Goal: Information Seeking & Learning: Find specific fact

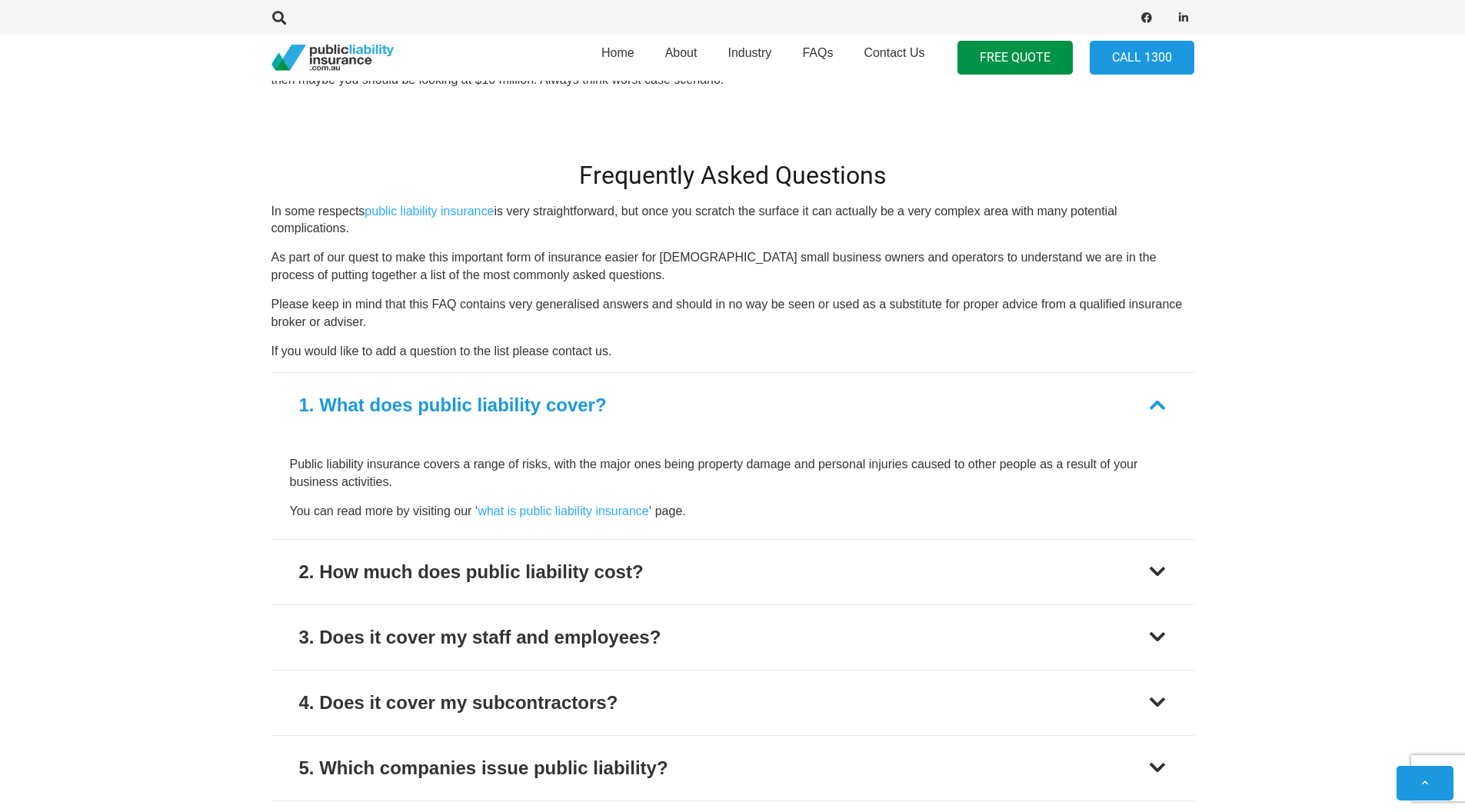
scroll to position [1747, 0]
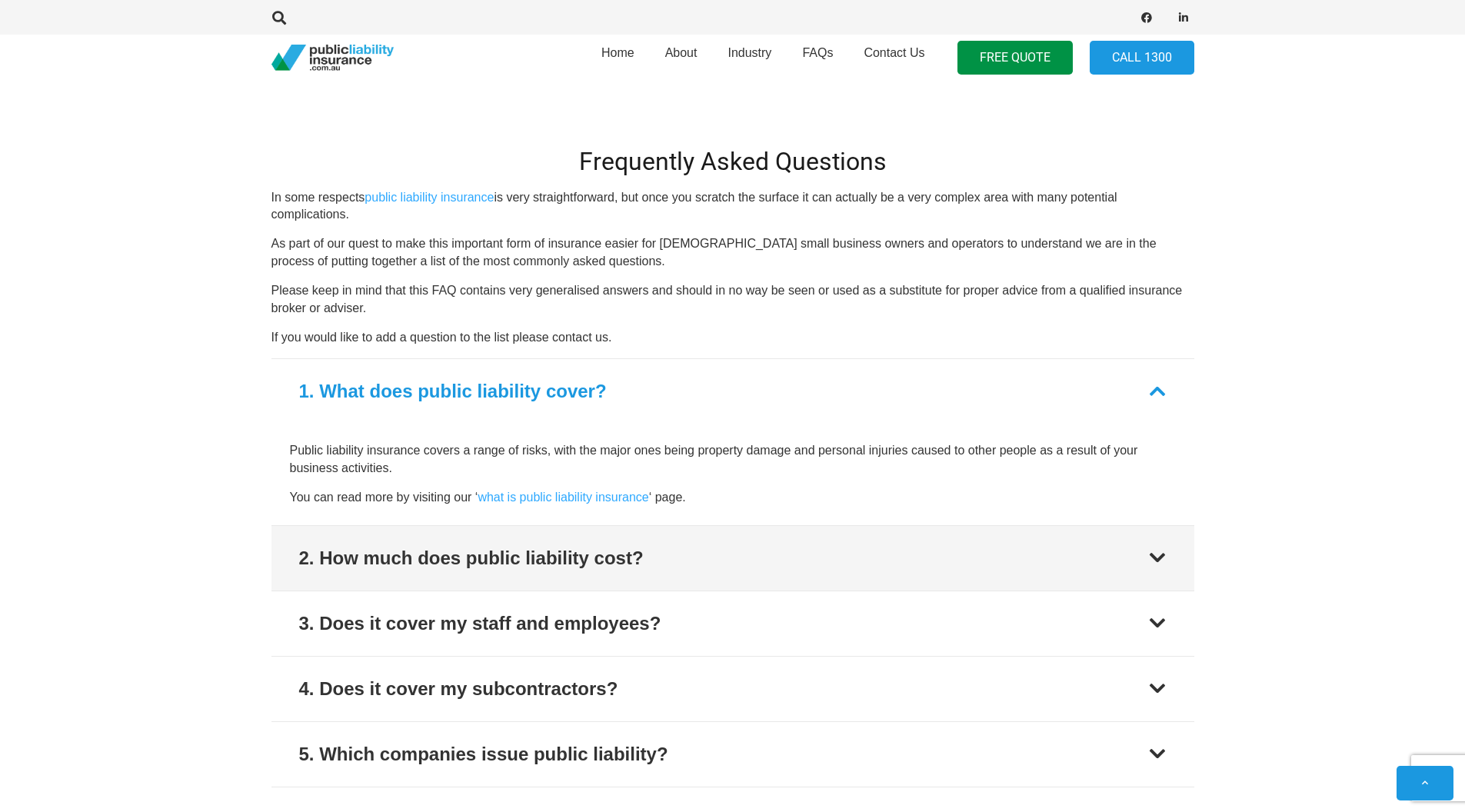
click at [384, 553] on div "2. How much does public liability cost?" at bounding box center [472, 558] width 344 height 28
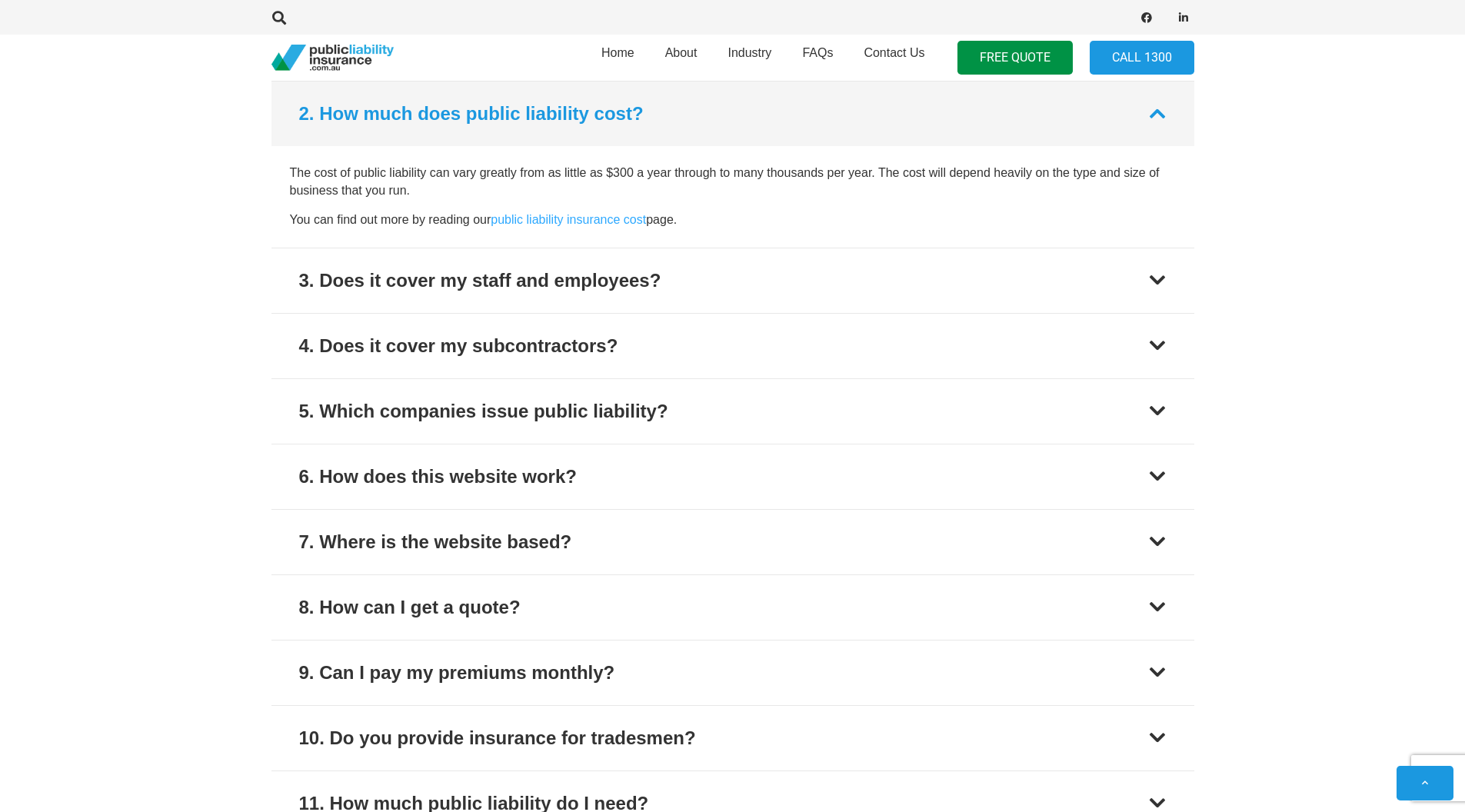
scroll to position [2091, 0]
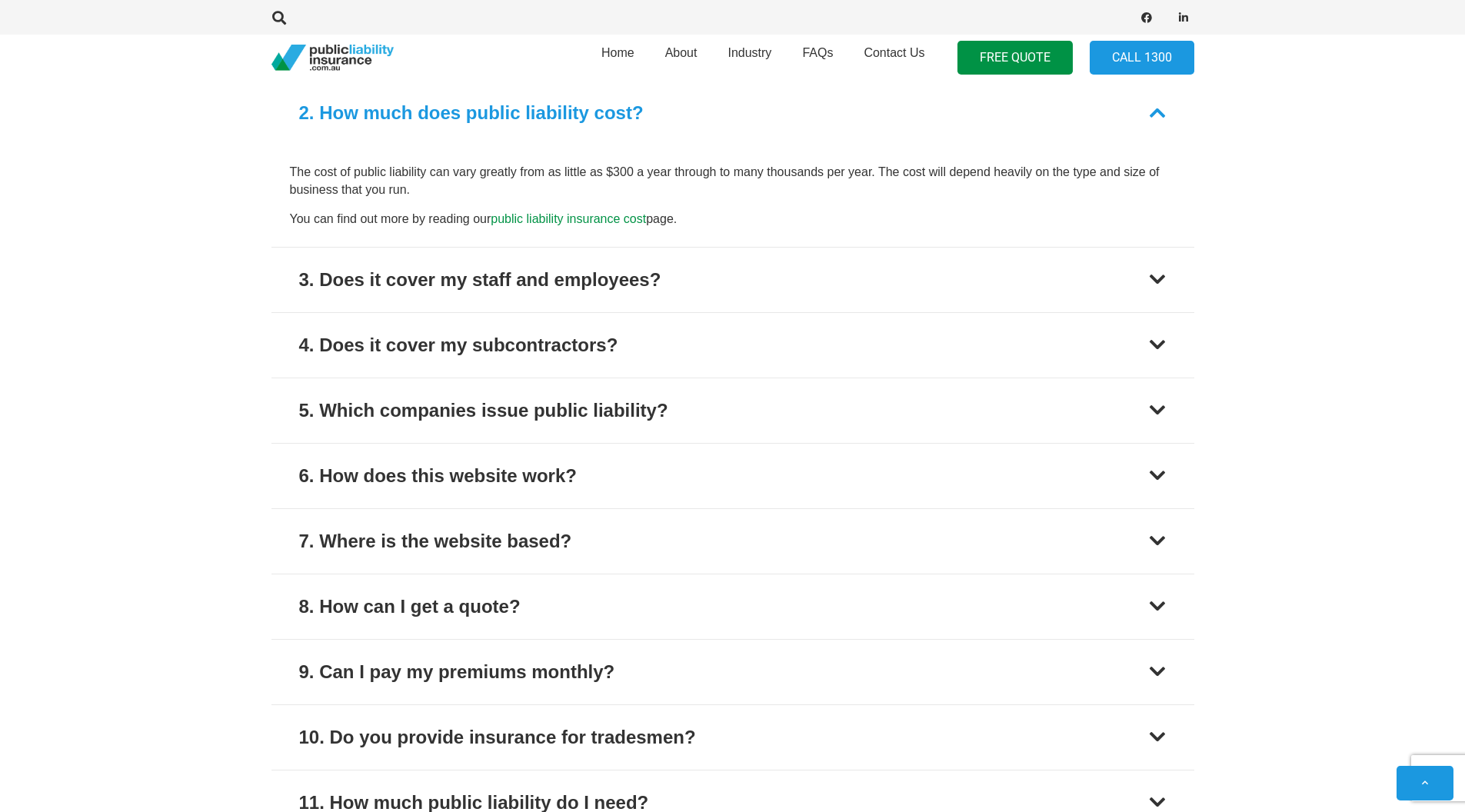
click at [540, 221] on link "public liability insurance cost" at bounding box center [567, 219] width 155 height 13
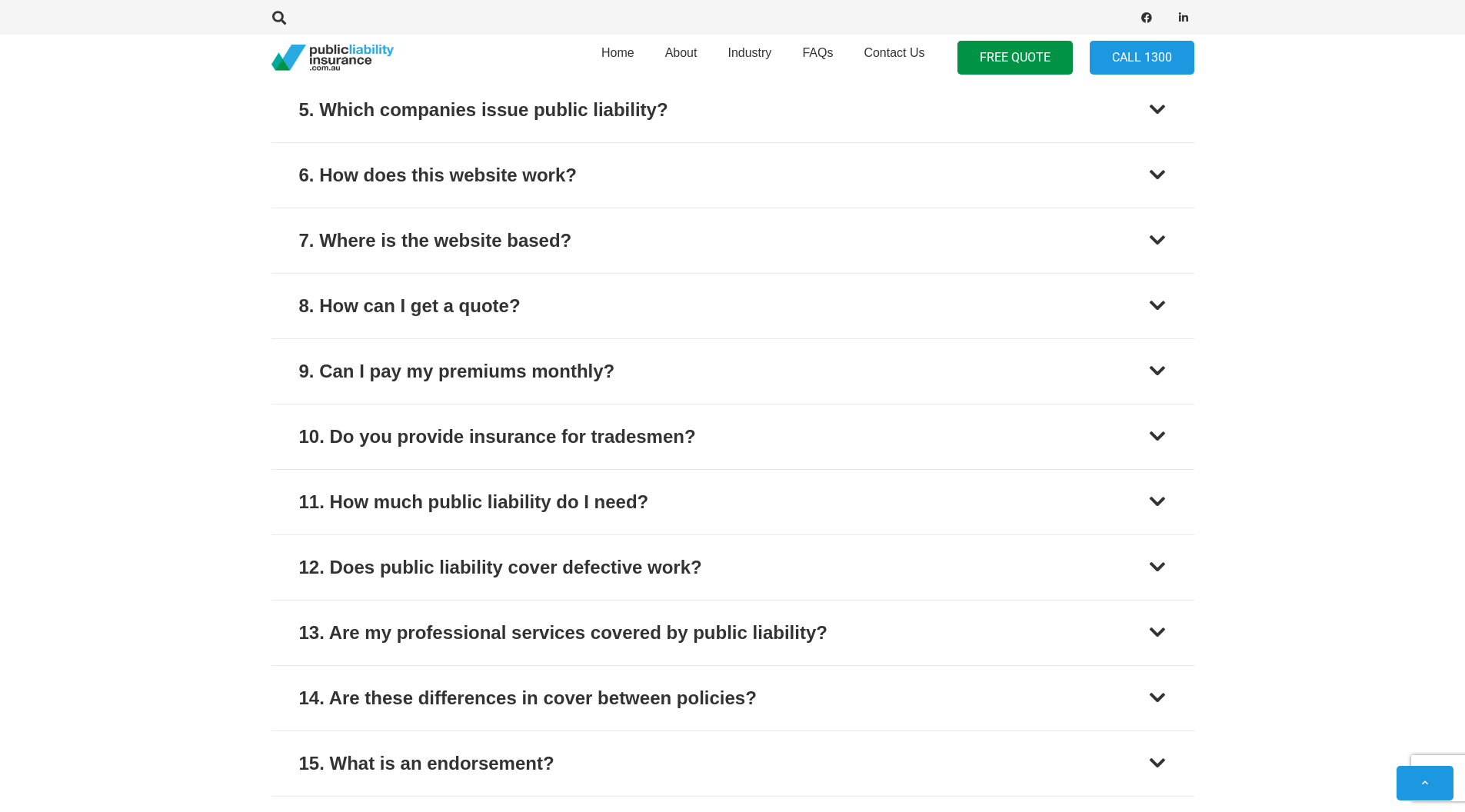
scroll to position [2443, 0]
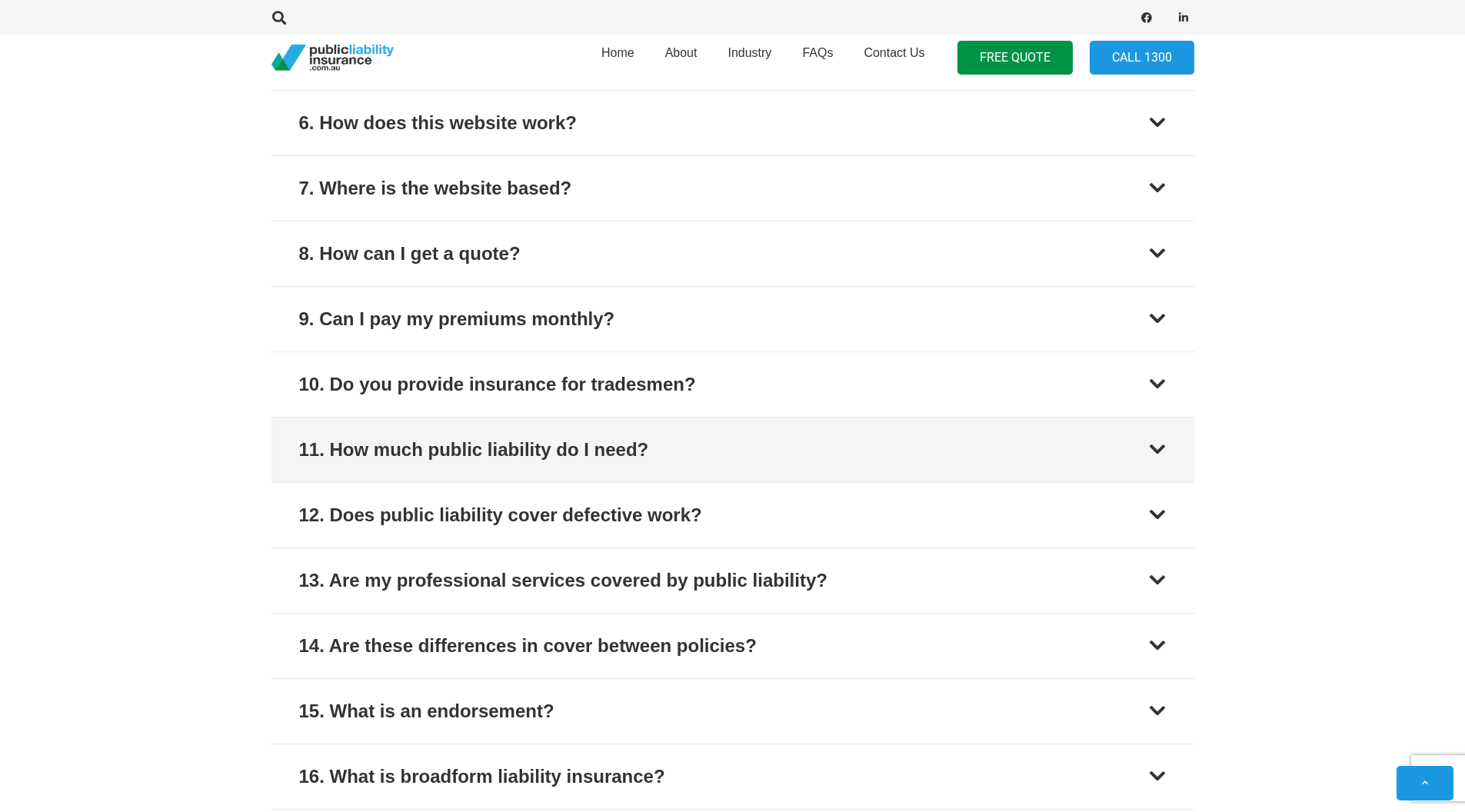
click at [1151, 446] on div at bounding box center [1157, 450] width 19 height 19
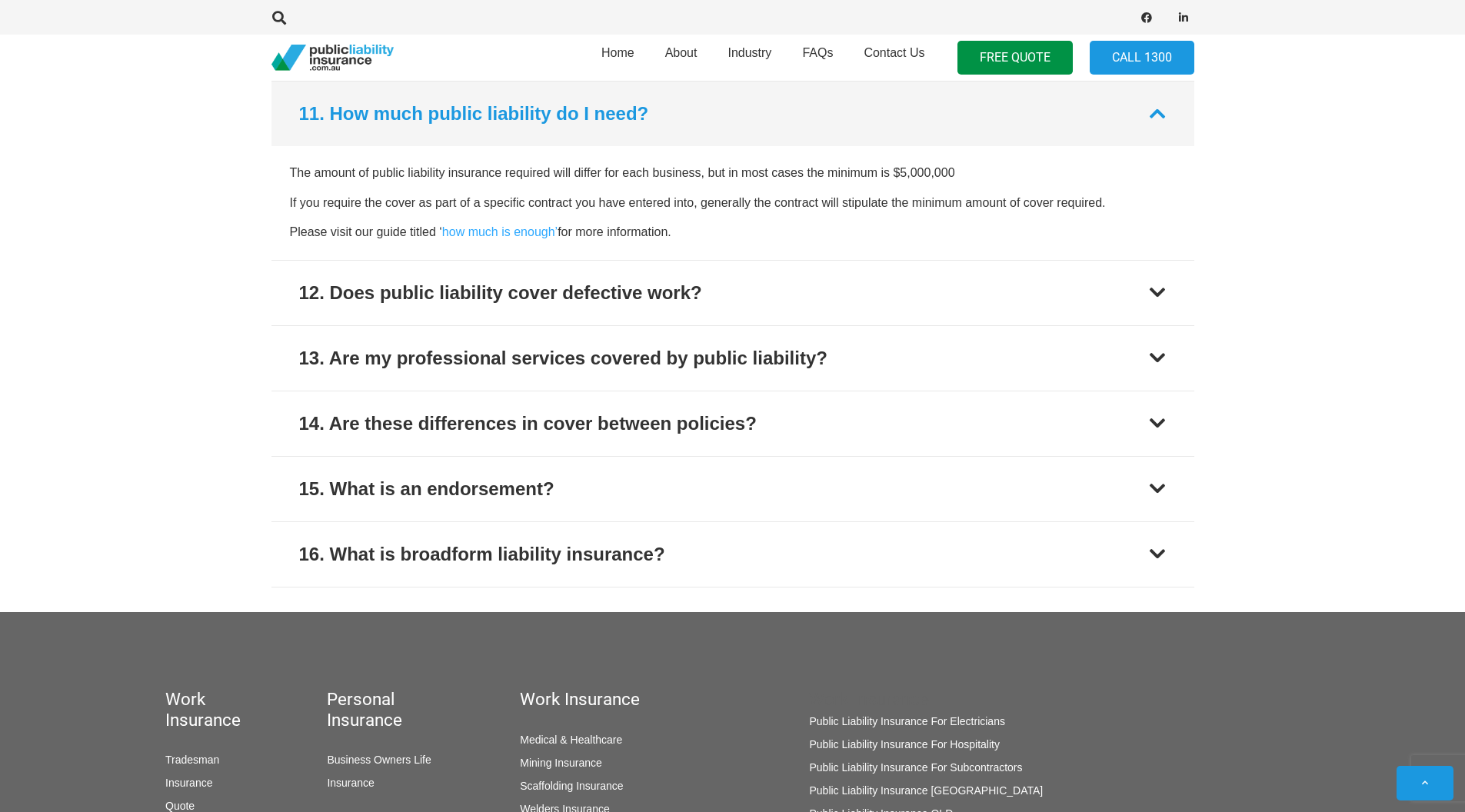
scroll to position [2679, 0]
